Goal: Task Accomplishment & Management: Manage account settings

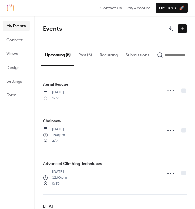
click at [135, 8] on span "My Account" at bounding box center [139, 8] width 23 height 7
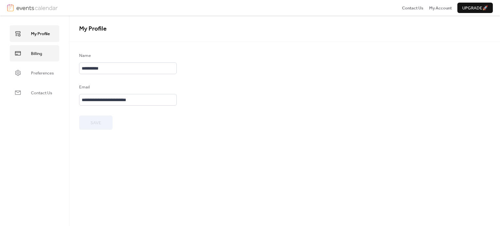
click at [44, 54] on link "Billing" at bounding box center [34, 53] width 49 height 16
